Goal: Task Accomplishment & Management: Complete application form

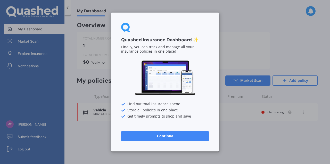
click at [146, 138] on button "Continue" at bounding box center [165, 136] width 88 height 10
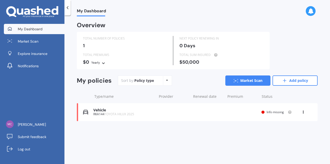
click at [278, 110] on span "Info missing" at bounding box center [274, 112] width 17 height 4
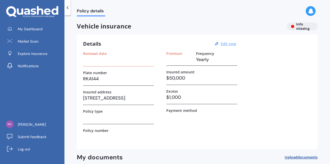
click at [223, 45] on u "Edit now" at bounding box center [227, 43] width 15 height 5
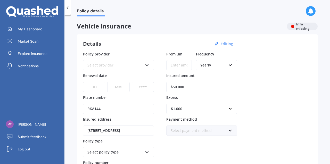
drag, startPoint x: 186, startPoint y: 88, endPoint x: 174, endPoint y: 88, distance: 11.3
click at [174, 88] on input "$50,000" at bounding box center [201, 87] width 71 height 10
click at [193, 85] on input "$50,000" at bounding box center [201, 87] width 71 height 10
drag, startPoint x: 185, startPoint y: 87, endPoint x: 175, endPoint y: 88, distance: 10.6
click at [175, 88] on input "$50,000" at bounding box center [201, 87] width 71 height 10
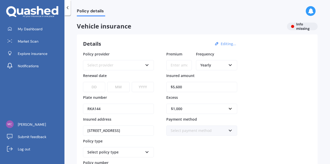
type input "$56,000"
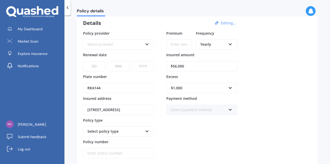
scroll to position [28, 0]
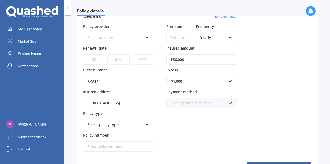
click at [215, 105] on div "Select payment method" at bounding box center [197, 104] width 55 height 6
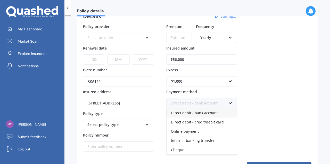
click at [213, 112] on span "Direct debit - bank account" at bounding box center [194, 113] width 47 height 5
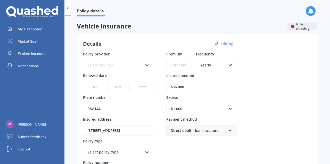
scroll to position [0, 0]
click at [146, 66] on icon at bounding box center [147, 65] width 4 height 4
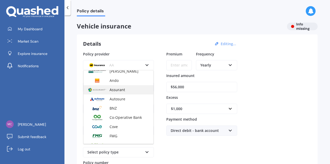
scroll to position [53, 0]
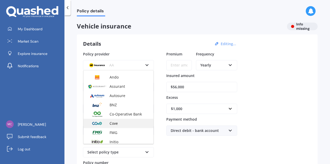
click at [110, 124] on span "Cove" at bounding box center [113, 123] width 8 height 5
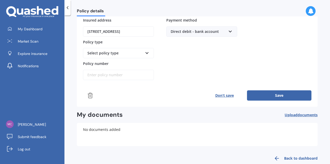
scroll to position [102, 0]
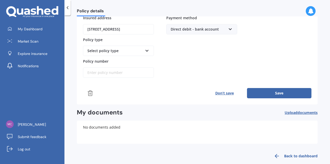
click at [283, 93] on button "Save" at bounding box center [279, 93] width 64 height 10
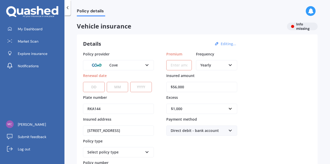
select select "10"
select select "09"
select select "2026"
click at [177, 67] on input "Premium" at bounding box center [178, 65] width 25 height 10
